Goal: Information Seeking & Learning: Learn about a topic

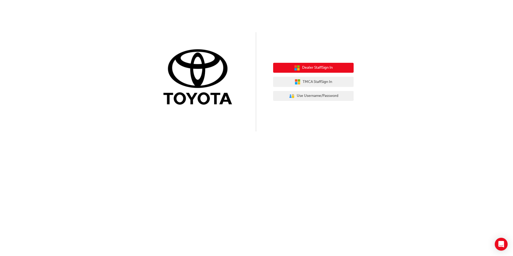
click at [314, 65] on span "Dealer Staff Sign In" at bounding box center [317, 68] width 31 height 6
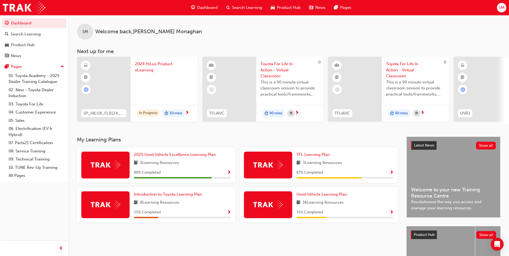
click at [204, 9] on span "Dashboard" at bounding box center [207, 8] width 20 height 6
click at [209, 8] on span "Dashboard" at bounding box center [207, 8] width 20 height 6
click at [502, 8] on span "SM" at bounding box center [502, 8] width 6 height 6
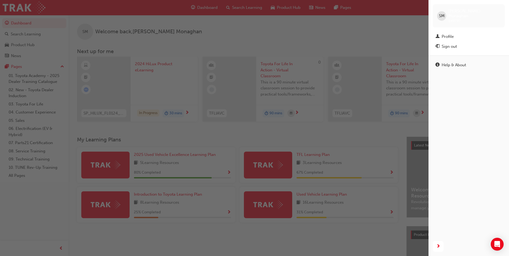
click at [397, 37] on div "button" at bounding box center [214, 128] width 429 height 256
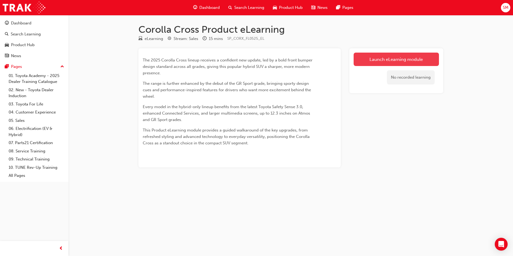
click at [391, 61] on link "Launch eLearning module" at bounding box center [396, 59] width 85 height 13
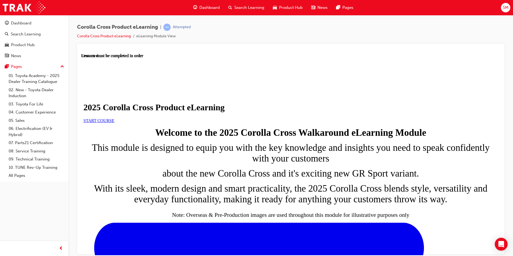
click at [505, 6] on span "SM" at bounding box center [506, 8] width 6 height 6
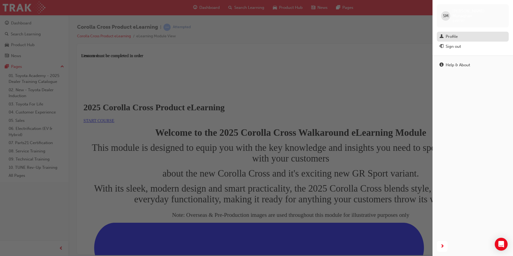
click at [448, 34] on div "Profile" at bounding box center [452, 37] width 12 height 6
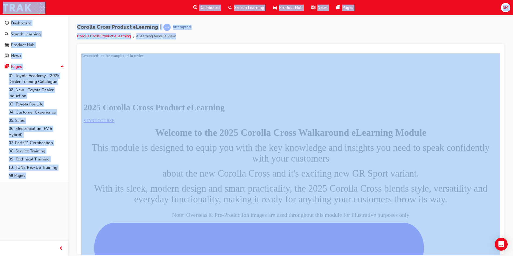
click at [203, 8] on span "Dashboard" at bounding box center [209, 8] width 20 height 6
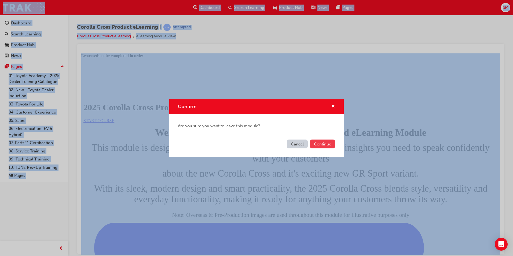
click at [319, 144] on button "Continue" at bounding box center [322, 144] width 25 height 9
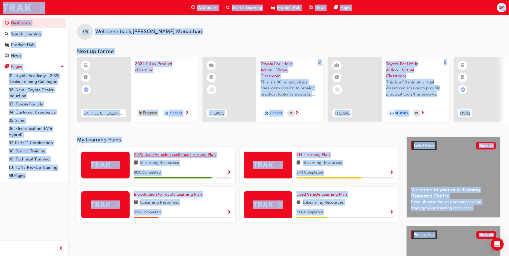
click at [151, 157] on span "2025 Used Vehicle Excellence Learning Plan" at bounding box center [175, 154] width 82 height 5
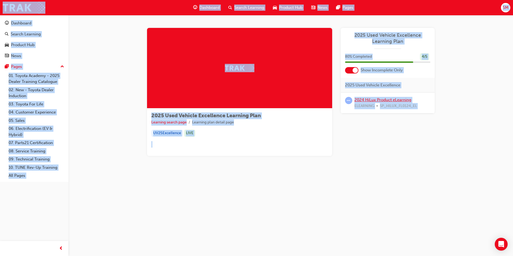
click at [373, 99] on link "2024 HiLux Product eLearning" at bounding box center [382, 99] width 57 height 5
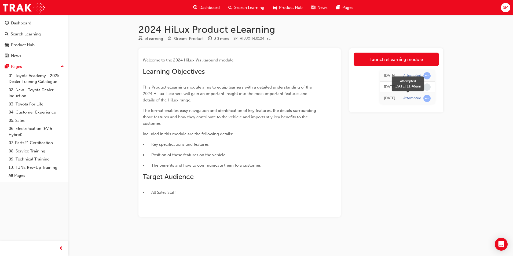
click at [427, 98] on span "learningRecordVerb_ATTEMPT-icon" at bounding box center [426, 98] width 7 height 7
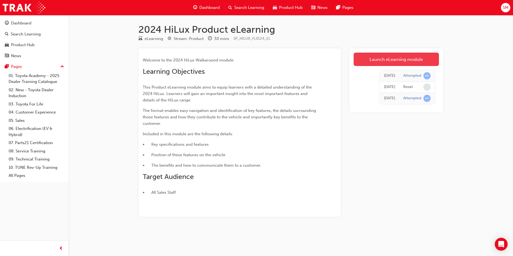
click at [382, 56] on link "Launch eLearning module" at bounding box center [396, 59] width 85 height 13
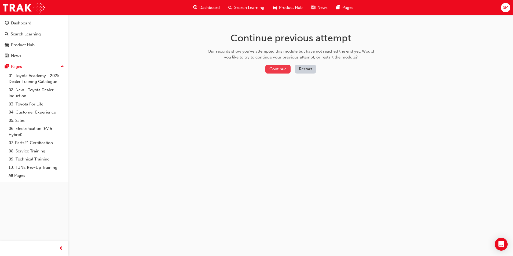
click at [277, 67] on button "Continue" at bounding box center [277, 69] width 25 height 9
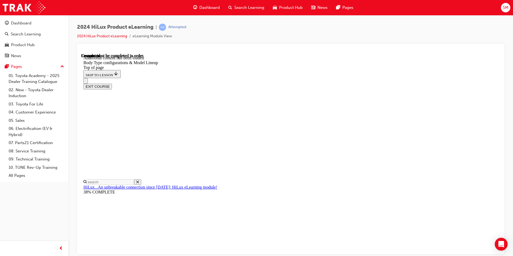
scroll to position [215, 0]
drag, startPoint x: 498, startPoint y: 140, endPoint x: 582, endPoint y: 278, distance: 161.4
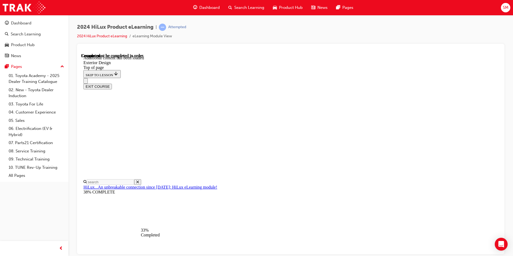
scroll to position [788, 0]
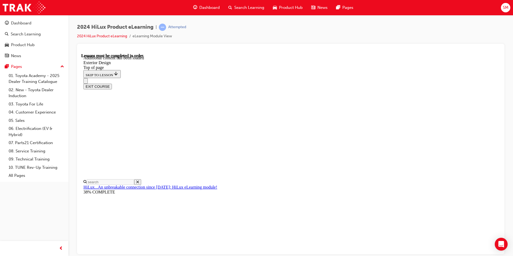
scroll to position [109, 0]
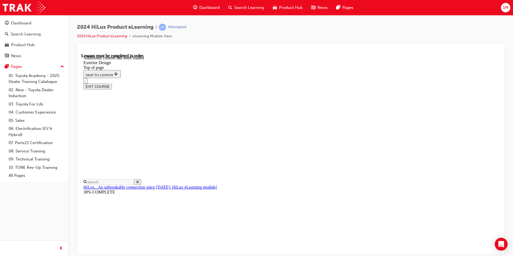
scroll to position [66, 0]
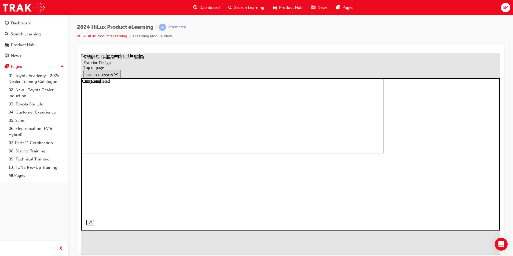
click at [419, 83] on div at bounding box center [290, 154] width 409 height 142
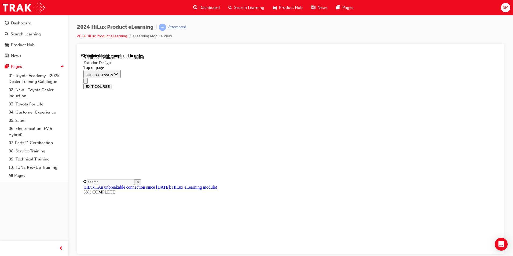
scroll to position [1427, 0]
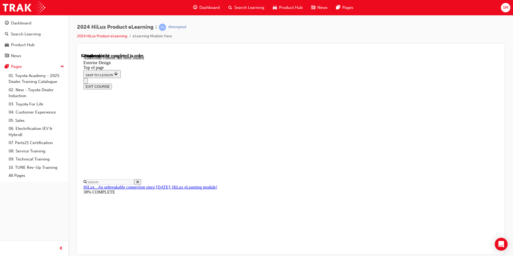
scroll to position [1428, 0]
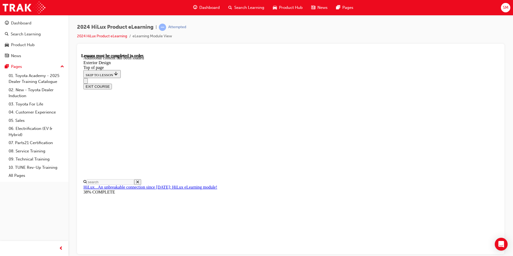
drag, startPoint x: 498, startPoint y: 225, endPoint x: 576, endPoint y: 299, distance: 108.2
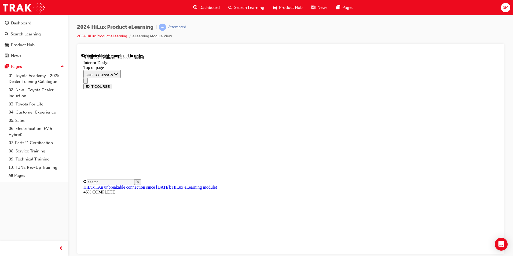
scroll to position [105, 0]
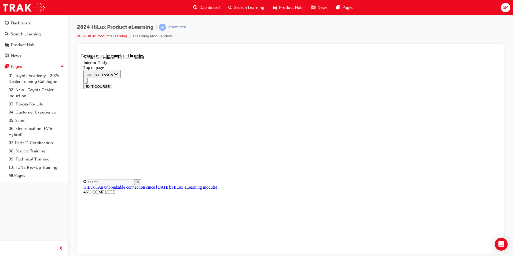
drag, startPoint x: 499, startPoint y: 207, endPoint x: 579, endPoint y: 300, distance: 122.3
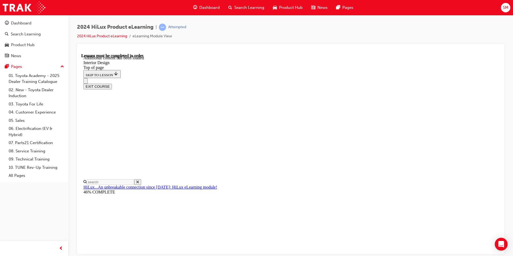
drag, startPoint x: 498, startPoint y: 187, endPoint x: 579, endPoint y: 298, distance: 137.7
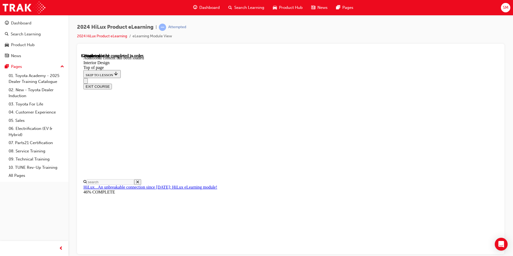
scroll to position [718, 0]
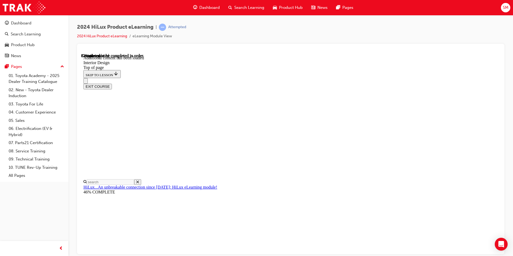
scroll to position [912, 0]
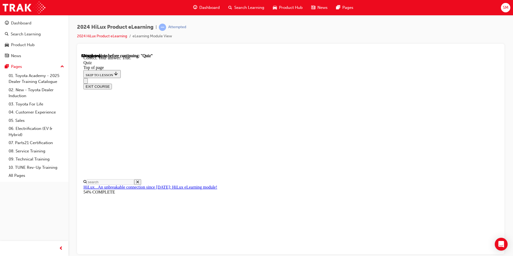
scroll to position [63, 0]
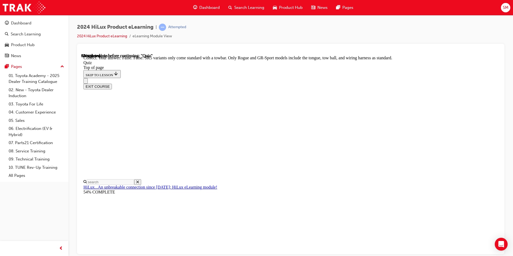
scroll to position [87, 0]
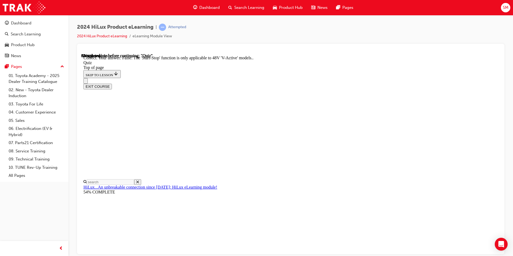
scroll to position [55, 0]
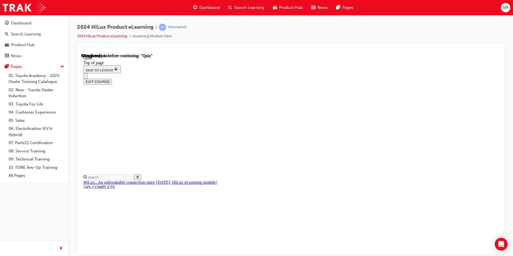
scroll to position [50, 0]
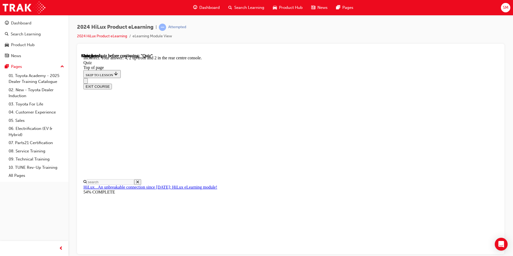
scroll to position [75, 0]
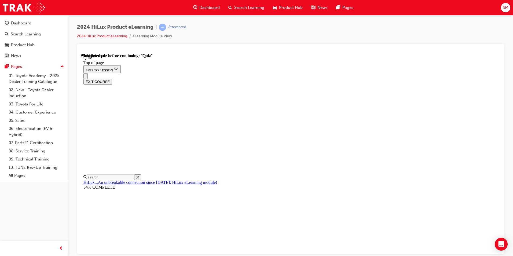
scroll to position [90, 0]
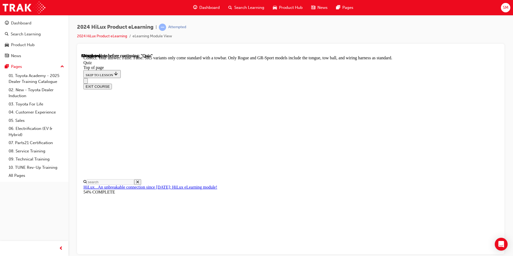
scroll to position [87, 0]
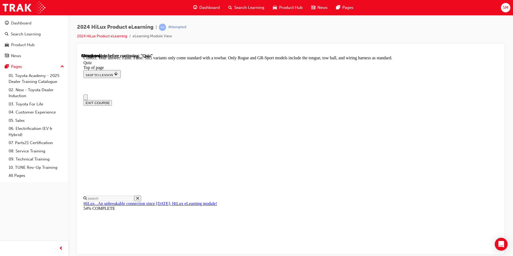
scroll to position [0, 0]
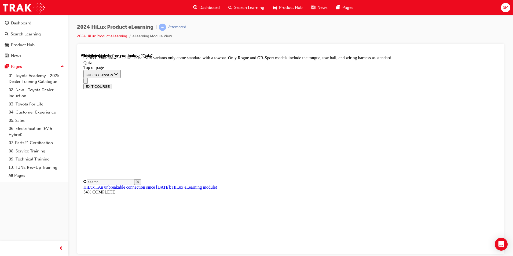
scroll to position [51, 0]
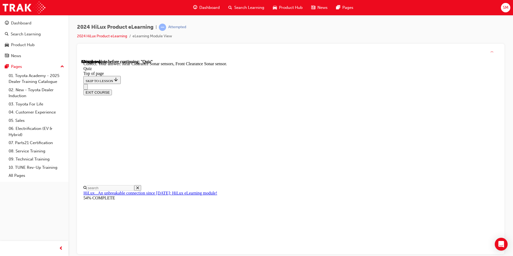
scroll to position [87, 0]
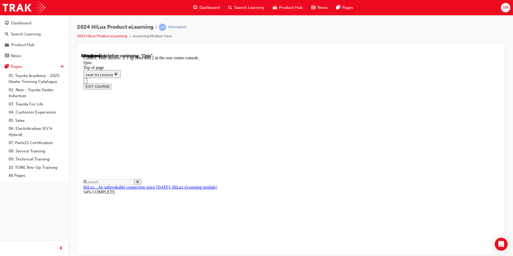
scroll to position [75, 0]
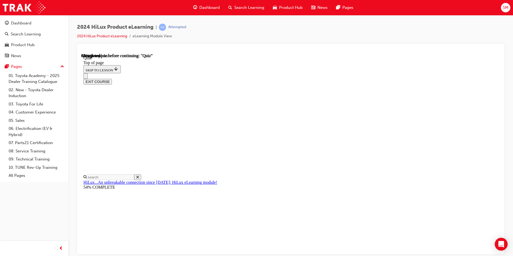
scroll to position [46, 0]
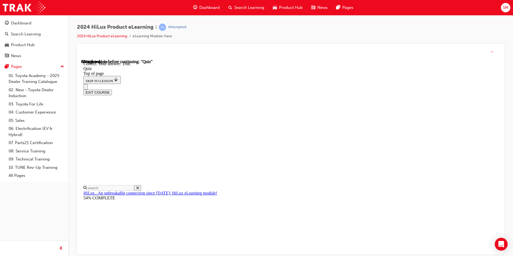
scroll to position [63, 0]
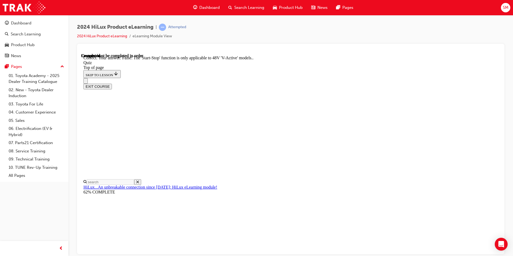
scroll to position [55, 0]
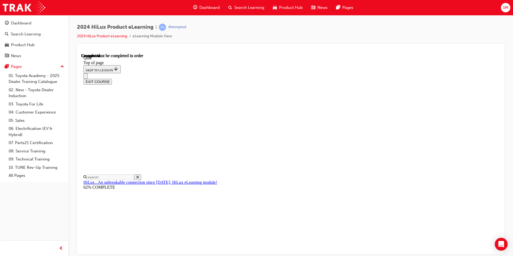
scroll to position [90, 0]
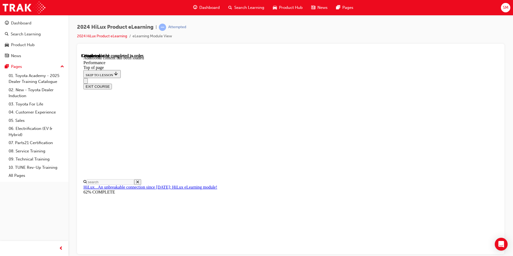
scroll to position [430, 0]
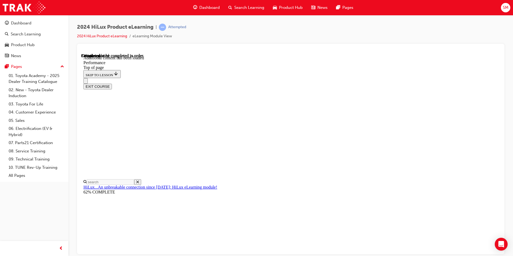
click at [503, 254] on div at bounding box center [290, 149] width 427 height 210
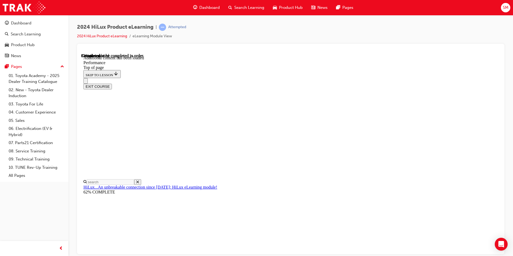
scroll to position [100, 0]
drag, startPoint x: 154, startPoint y: 179, endPoint x: 232, endPoint y: 309, distance: 151.4
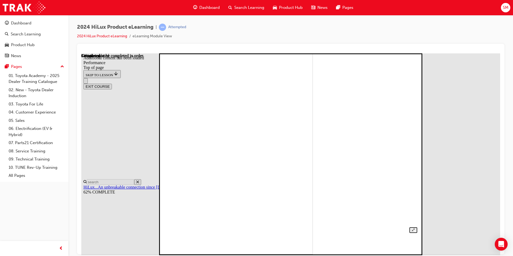
click at [313, 122] on img at bounding box center [190, 153] width 245 height 202
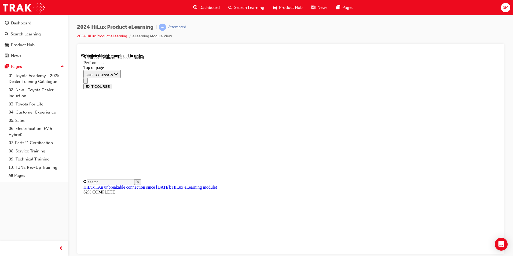
scroll to position [3123, 0]
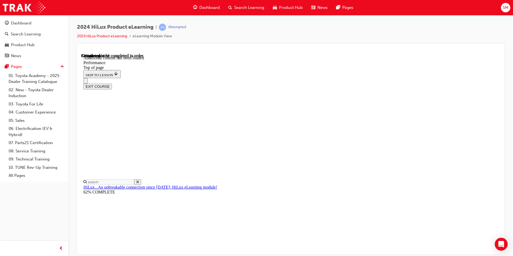
scroll to position [3522, 0]
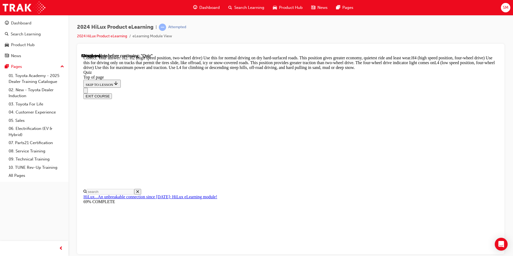
scroll to position [181, 0]
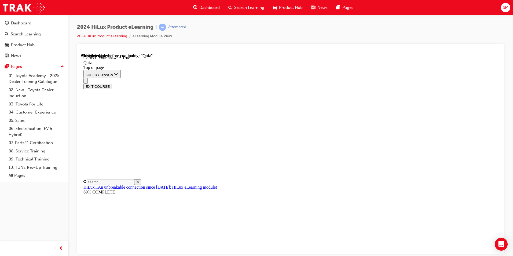
scroll to position [54, 0]
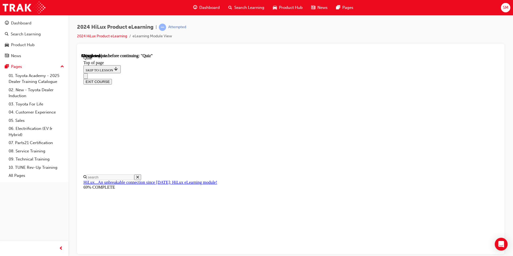
scroll to position [48, 0]
click at [500, 252] on div at bounding box center [290, 149] width 427 height 210
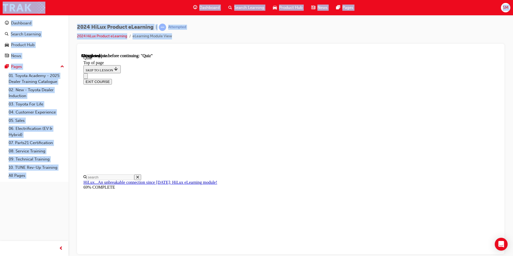
click at [500, 252] on div at bounding box center [290, 149] width 427 height 210
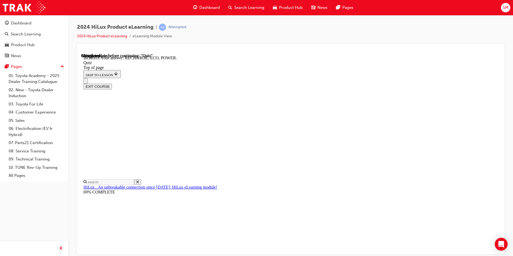
scroll to position [165, 0]
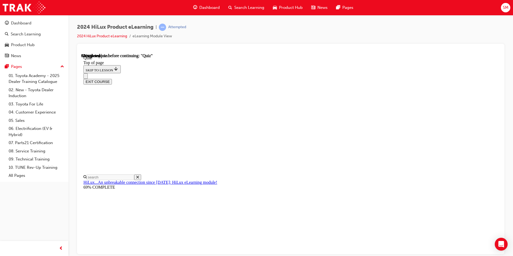
scroll to position [0, 0]
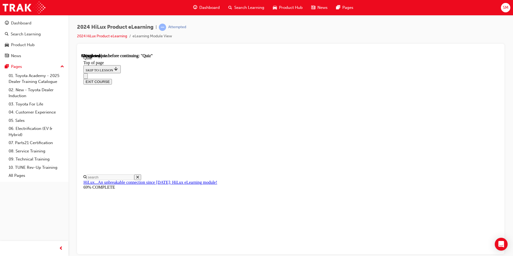
scroll to position [98, 0]
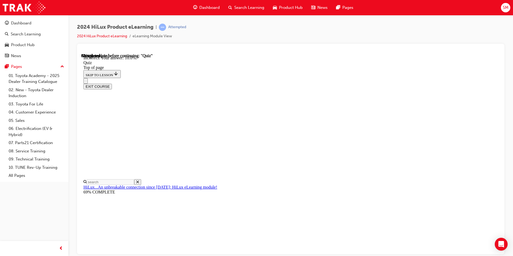
scroll to position [115, 0]
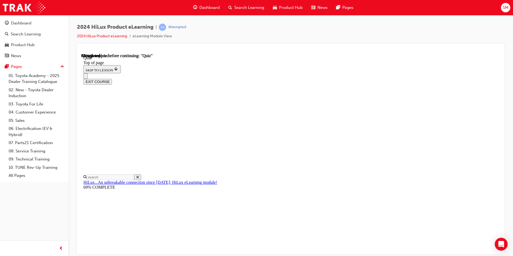
scroll to position [64, 0]
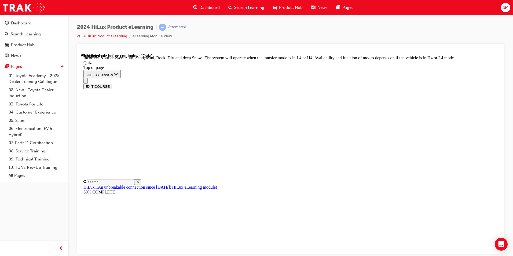
scroll to position [136, 0]
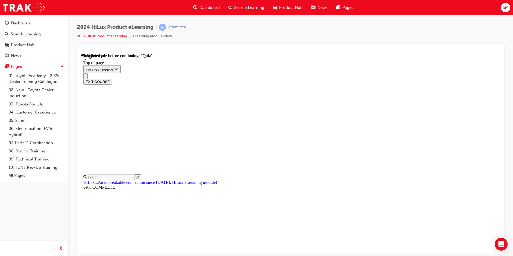
scroll to position [90, 0]
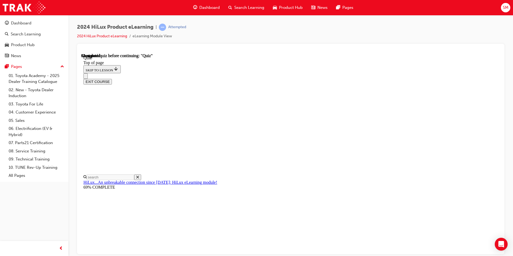
scroll to position [80, 0]
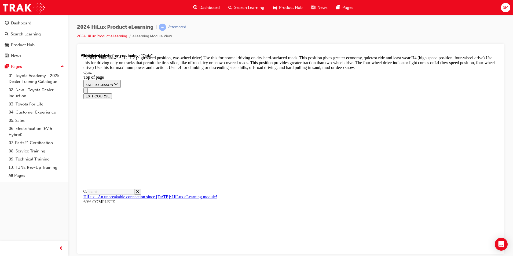
scroll to position [181, 0]
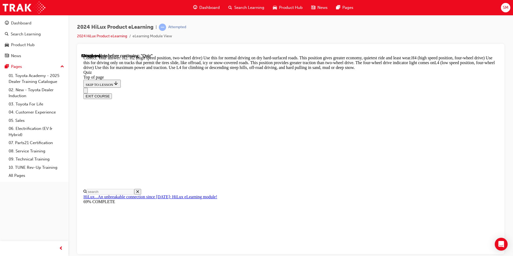
scroll to position [32, 0]
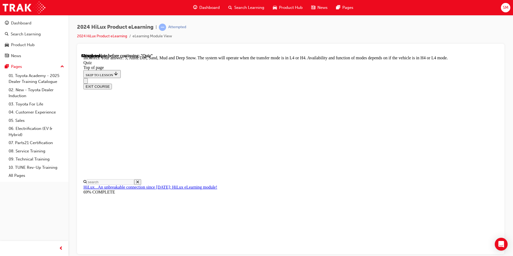
scroll to position [136, 0]
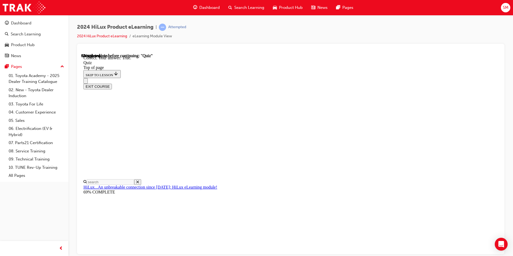
scroll to position [54, 0]
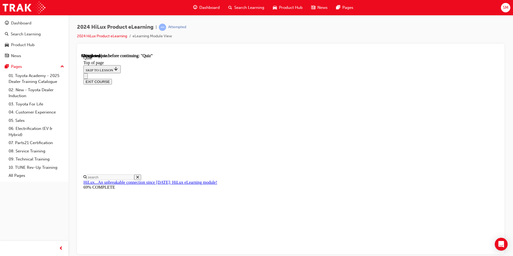
scroll to position [145, 0]
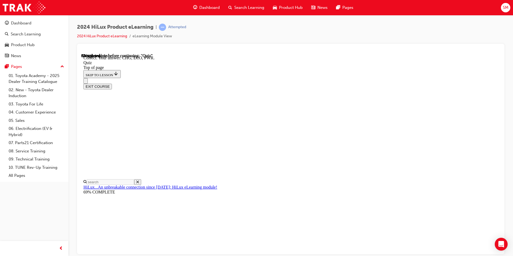
scroll to position [165, 0]
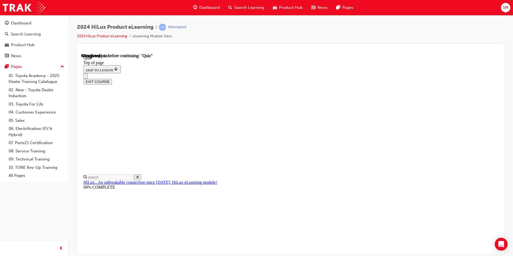
scroll to position [75, 0]
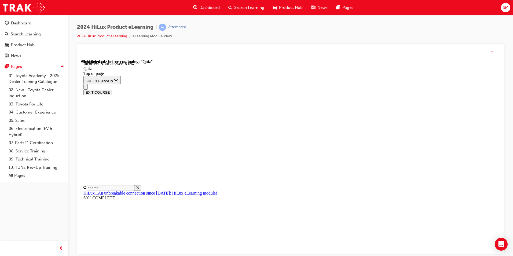
scroll to position [115, 0]
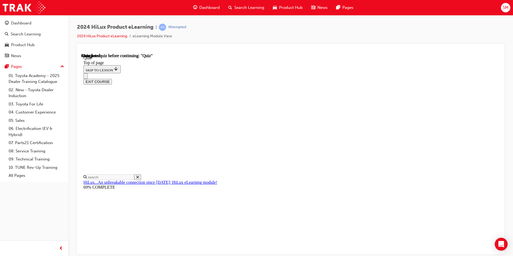
scroll to position [90, 0]
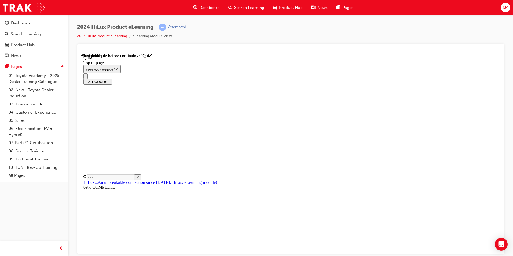
scroll to position [98, 0]
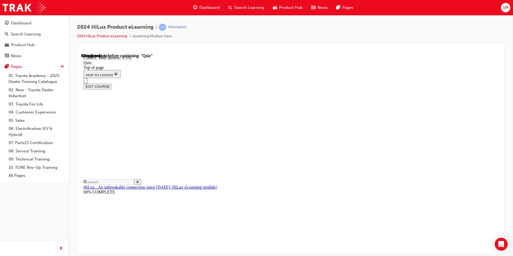
scroll to position [115, 0]
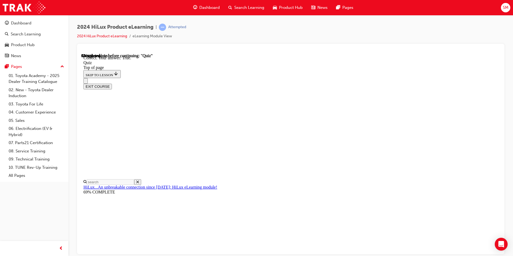
scroll to position [54, 0]
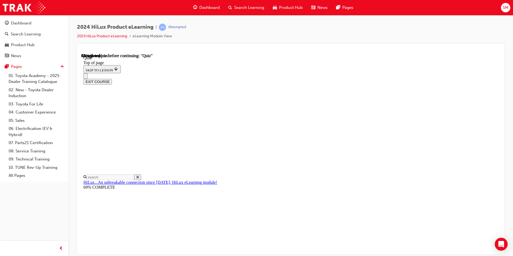
scroll to position [48, 0]
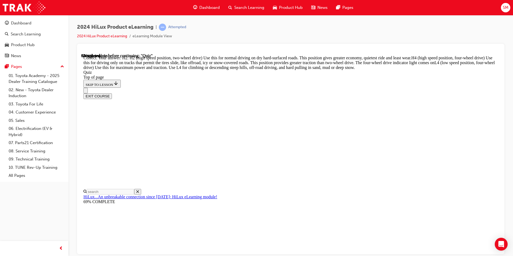
scroll to position [180, 0]
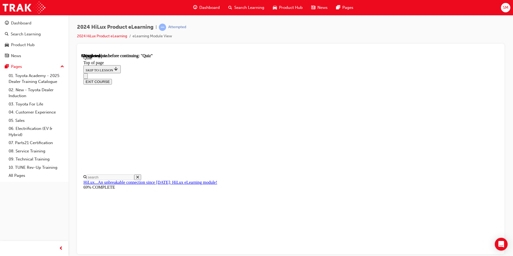
scroll to position [118, 0]
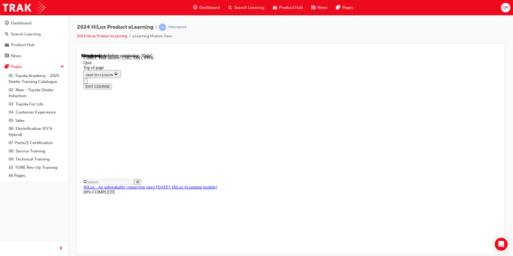
scroll to position [165, 0]
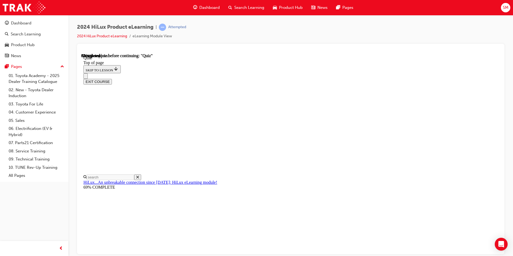
scroll to position [75, 0]
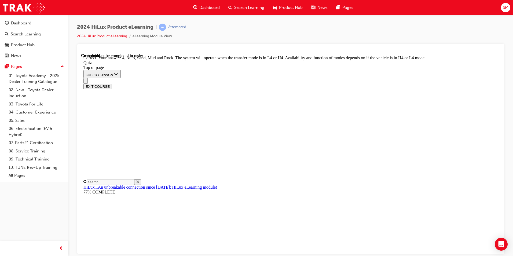
scroll to position [136, 0]
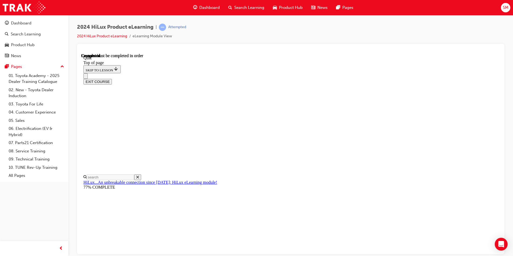
scroll to position [90, 0]
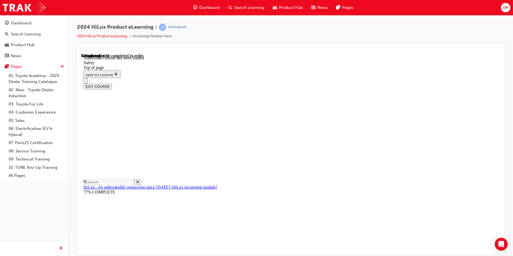
scroll to position [274, 0]
drag, startPoint x: 496, startPoint y: 184, endPoint x: 496, endPoint y: 237, distance: 53.1
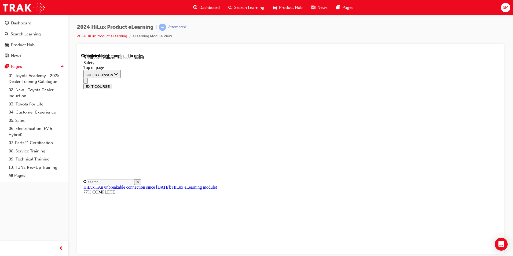
click at [501, 252] on div at bounding box center [290, 149] width 427 height 210
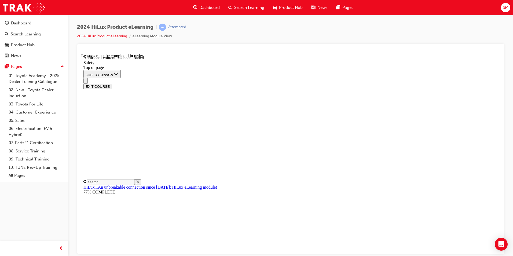
drag, startPoint x: 498, startPoint y: 213, endPoint x: 577, endPoint y: 298, distance: 116.2
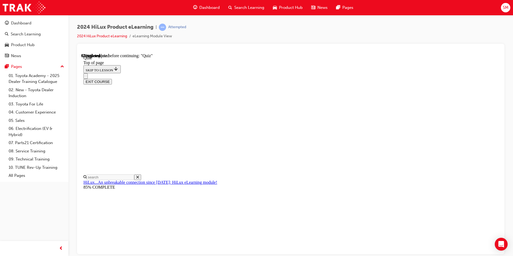
scroll to position [48, 0]
drag, startPoint x: 243, startPoint y: 136, endPoint x: 281, endPoint y: 148, distance: 39.7
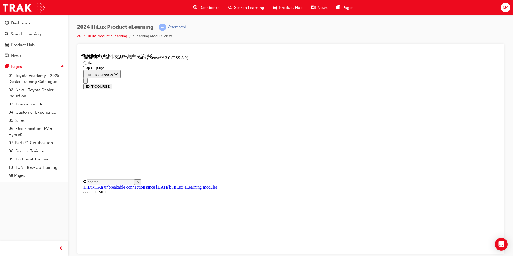
scroll to position [76, 0]
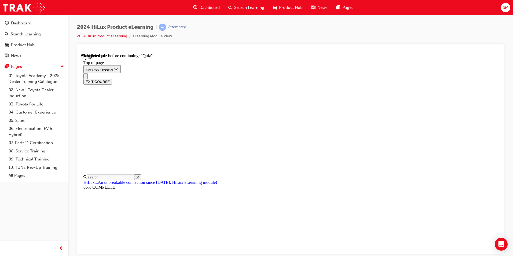
scroll to position [90, 0]
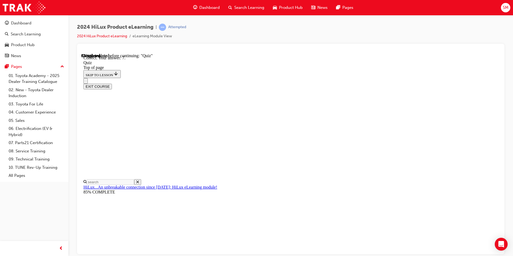
scroll to position [75, 0]
drag, startPoint x: 244, startPoint y: 166, endPoint x: 248, endPoint y: 166, distance: 4.3
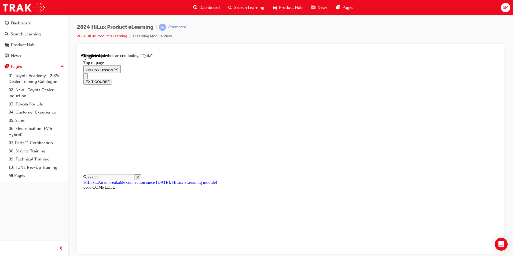
scroll to position [48, 0]
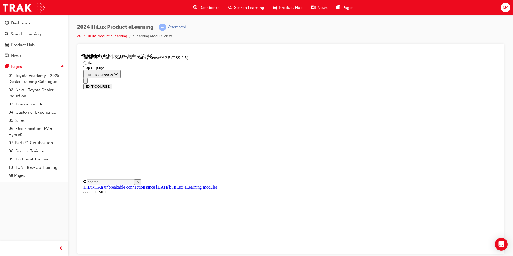
scroll to position [76, 0]
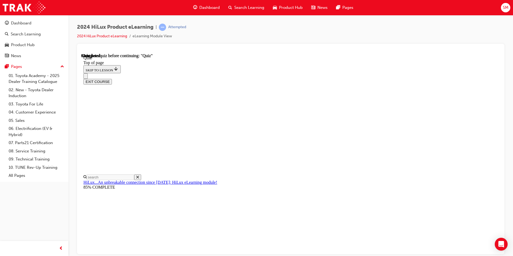
scroll to position [90, 0]
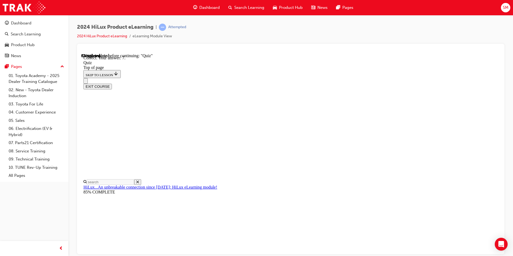
scroll to position [75, 0]
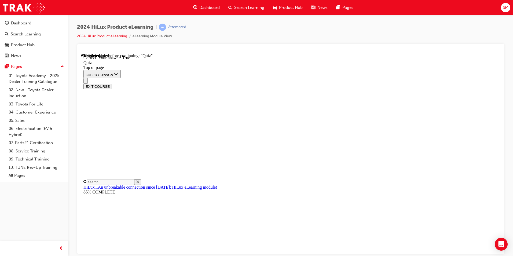
scroll to position [54, 0]
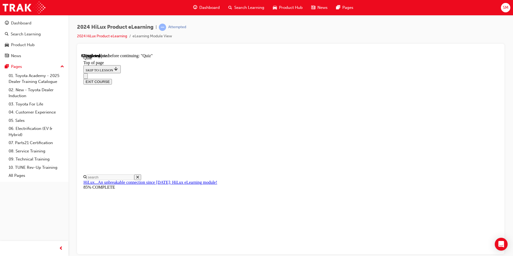
scroll to position [48, 0]
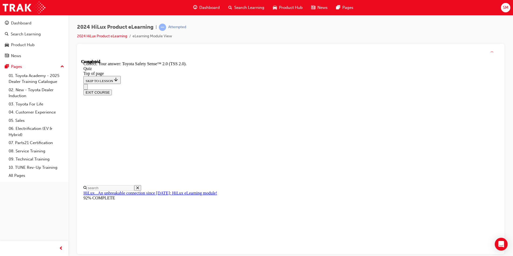
scroll to position [76, 0]
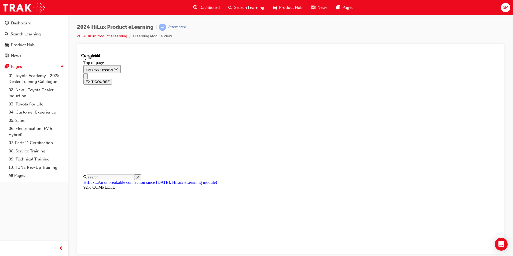
scroll to position [90, 0]
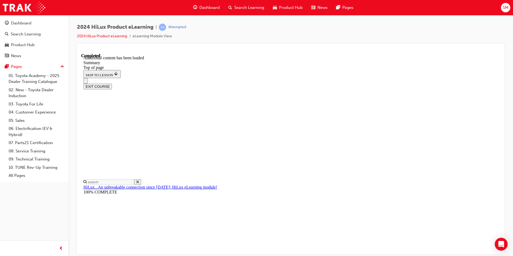
scroll to position [524, 0]
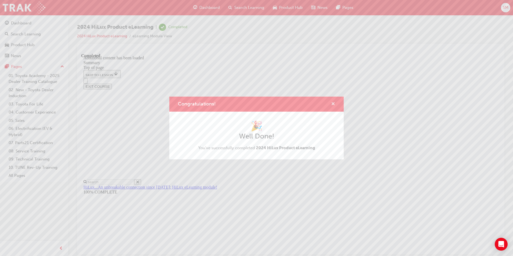
click at [333, 104] on span "cross-icon" at bounding box center [333, 104] width 4 height 5
